Goal: Transaction & Acquisition: Subscribe to service/newsletter

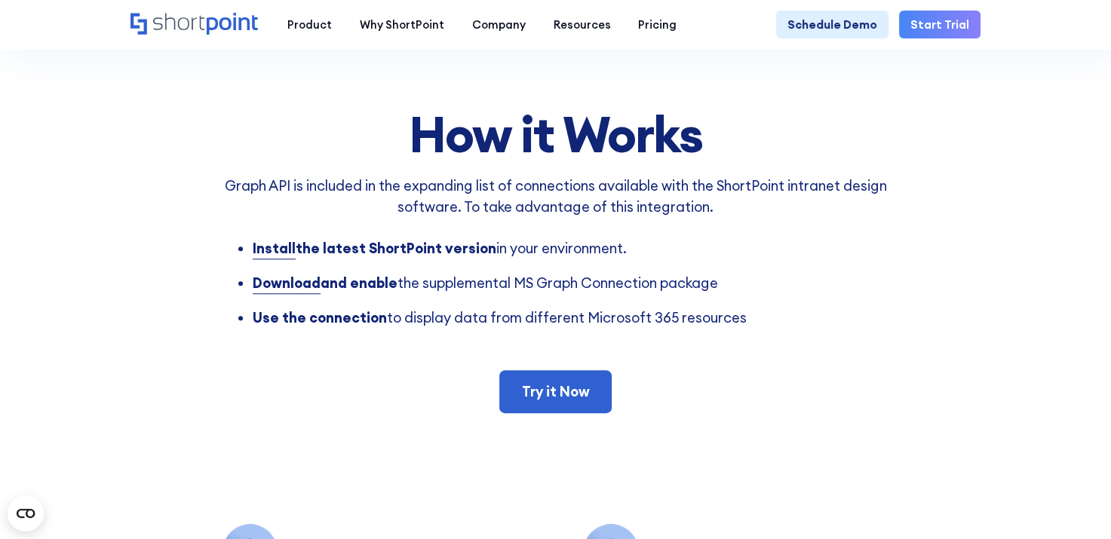
scroll to position [1056, 0]
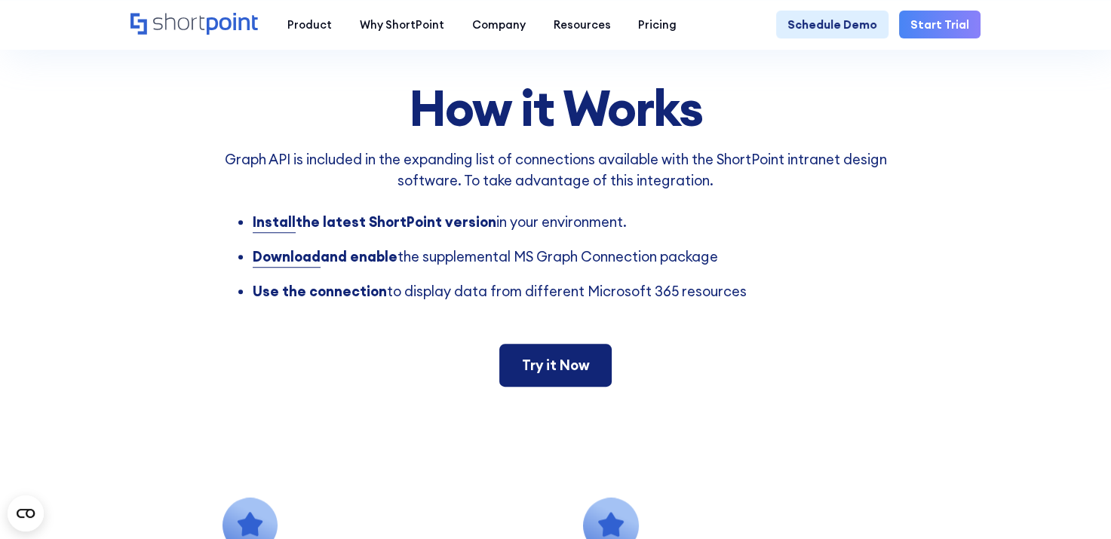
click at [560, 387] on link "Try it Now" at bounding box center [555, 365] width 112 height 43
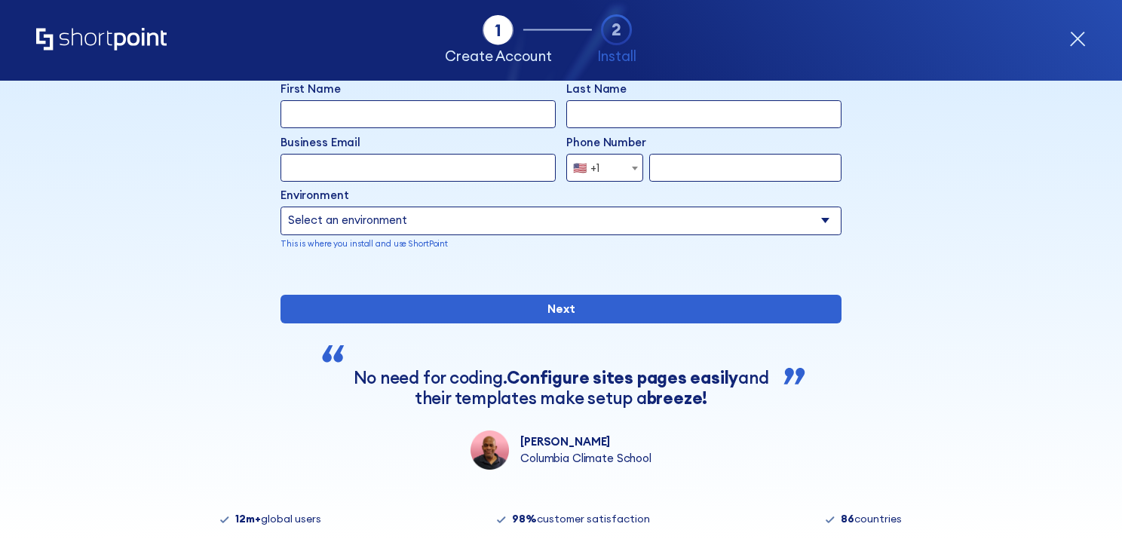
scroll to position [231, 0]
